Goal: Information Seeking & Learning: Learn about a topic

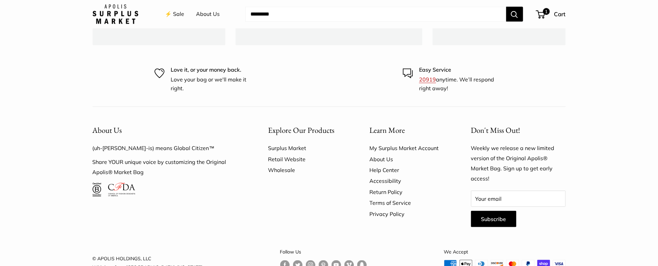
scroll to position [2042, 0]
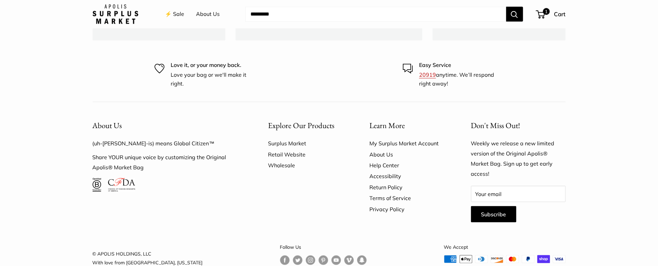
click at [388, 149] on link "About Us" at bounding box center [409, 154] width 78 height 11
click at [389, 160] on link "Help Center" at bounding box center [409, 165] width 78 height 11
click at [390, 160] on link "Help Center" at bounding box center [409, 165] width 78 height 11
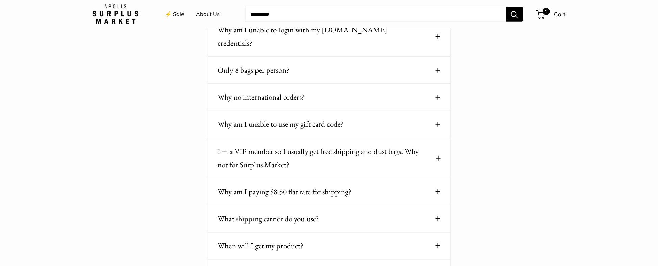
scroll to position [101, 0]
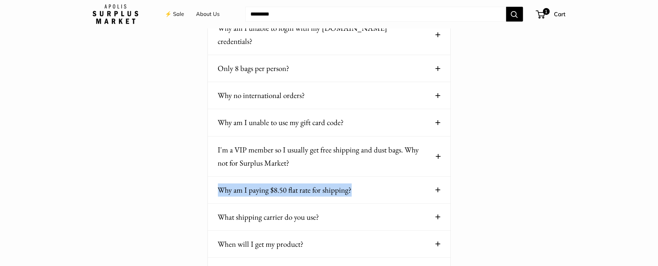
drag, startPoint x: 208, startPoint y: 177, endPoint x: 351, endPoint y: 181, distance: 143.4
click at [351, 181] on div "Why am I paying $8.50 flat rate for shipping? Unfortunately we are unable to pr…" at bounding box center [329, 190] width 243 height 27
copy button "Why am I paying $8.50 flat rate for shipping?"
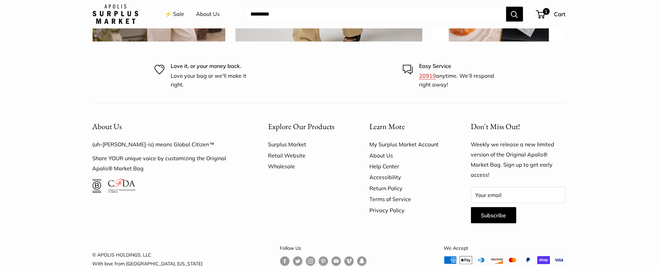
scroll to position [2042, 0]
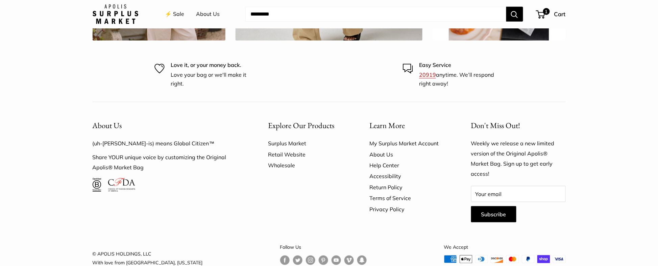
click at [384, 149] on link "About Us" at bounding box center [409, 154] width 78 height 11
click at [380, 160] on link "Help Center" at bounding box center [409, 165] width 78 height 11
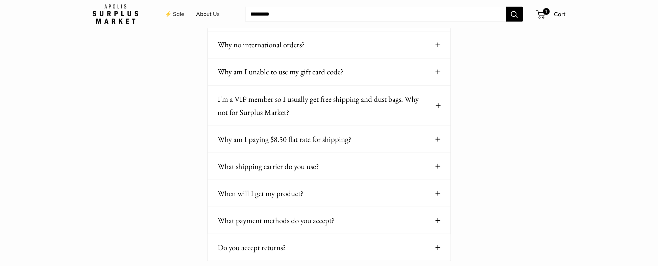
click at [437, 137] on span at bounding box center [438, 139] width 5 height 5
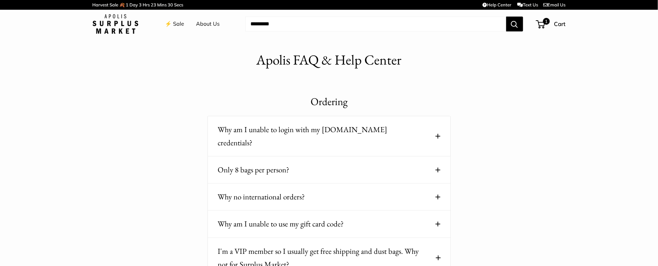
click at [179, 29] on li "⚡️ Sale" at bounding box center [174, 24] width 19 height 22
click at [179, 22] on link "⚡️ Sale" at bounding box center [174, 24] width 19 height 10
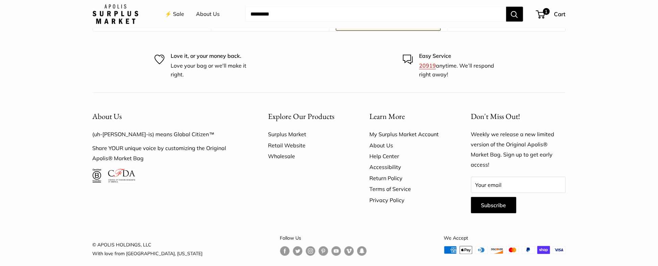
scroll to position [2038, 0]
